Goal: Information Seeking & Learning: Find specific fact

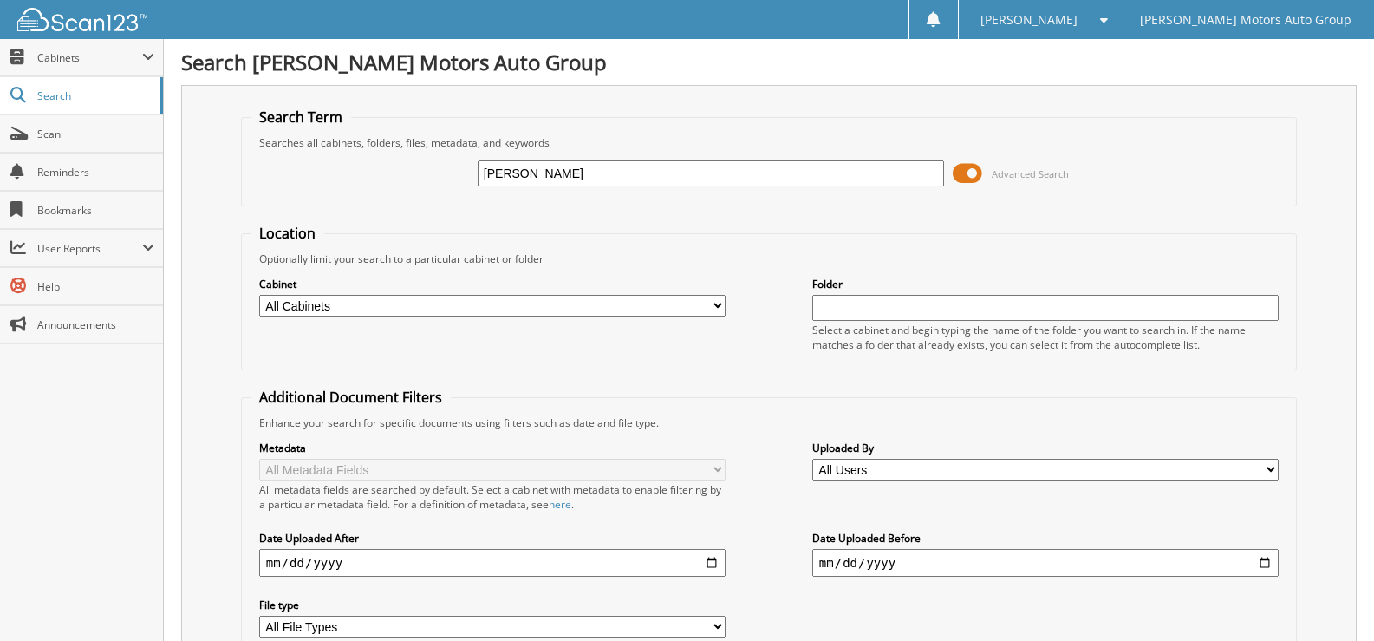
type input "[PERSON_NAME]"
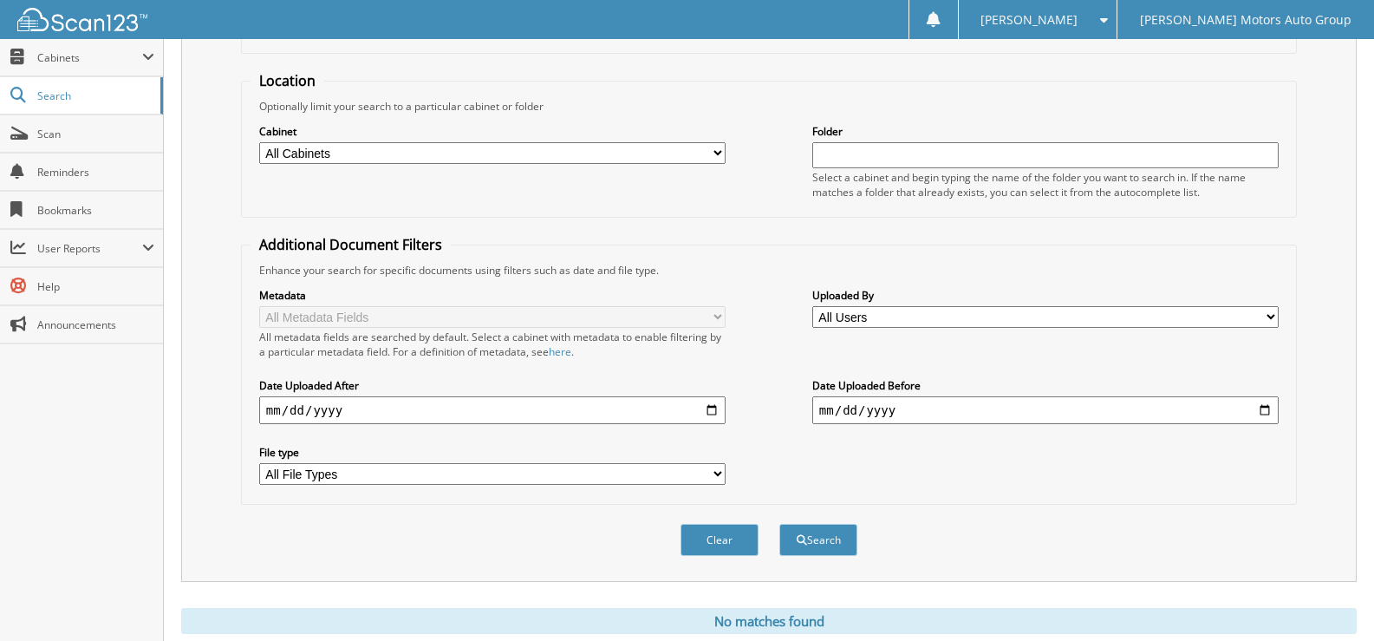
scroll to position [34, 0]
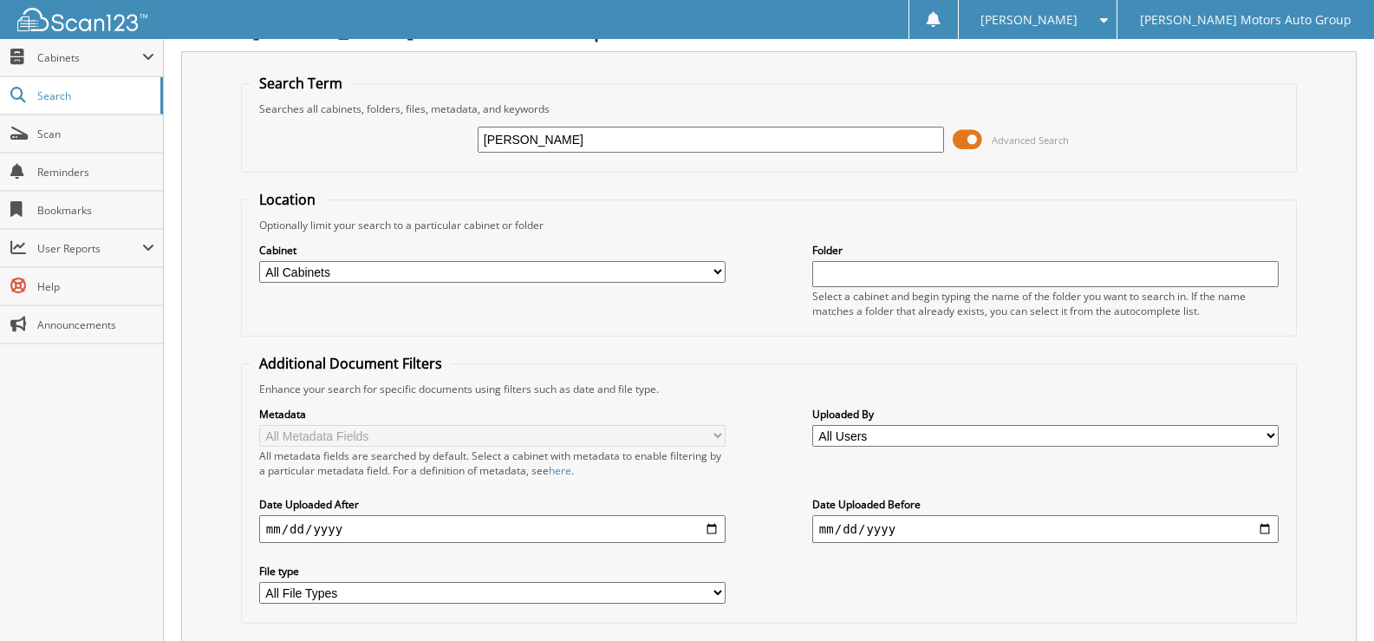
click at [735, 140] on input "[PERSON_NAME]" at bounding box center [711, 140] width 466 height 26
